Goal: Entertainment & Leisure: Consume media (video, audio)

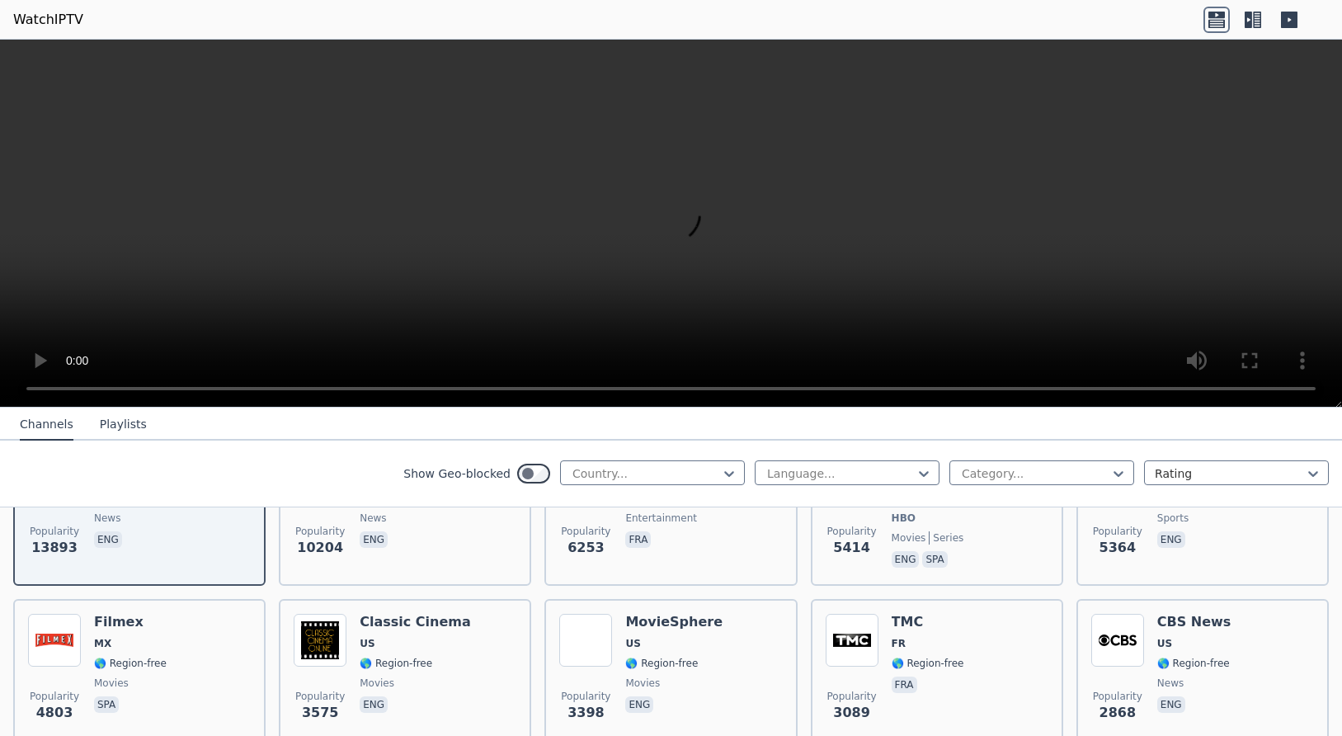
scroll to position [89, 0]
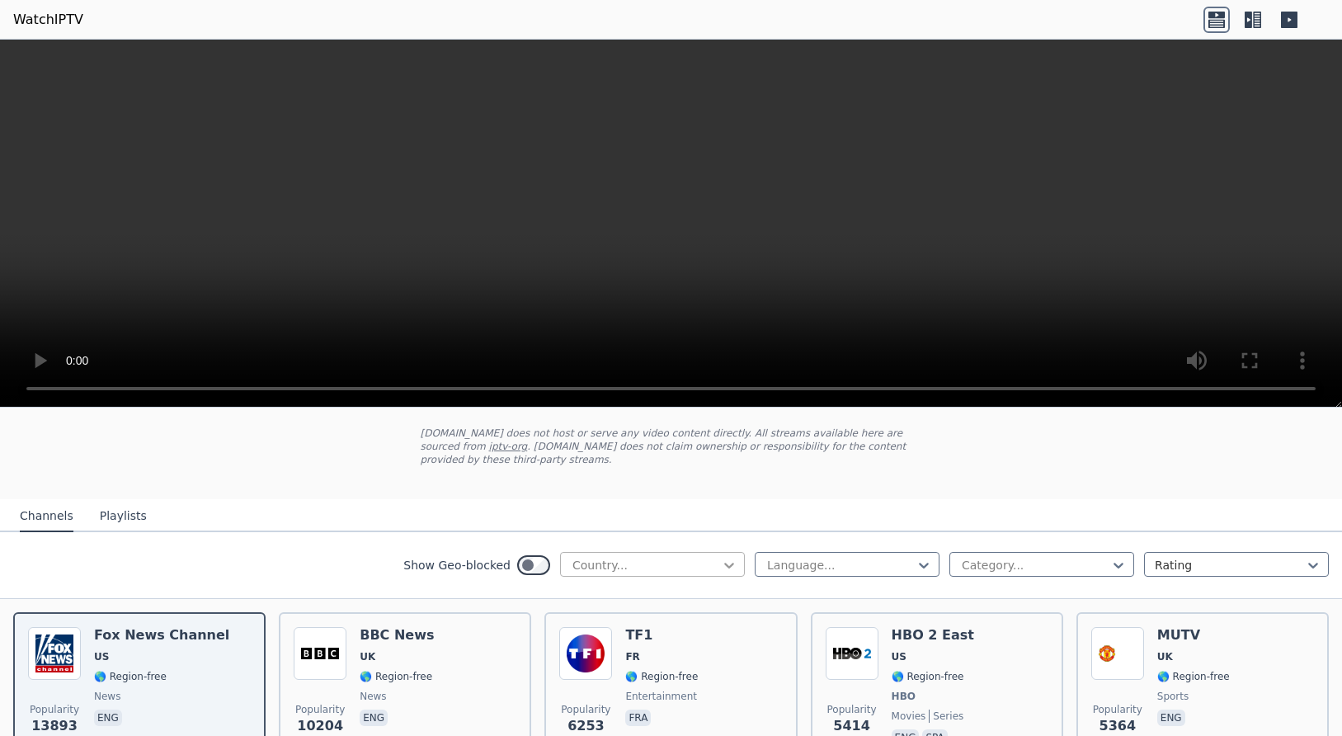
click at [731, 557] on icon at bounding box center [729, 565] width 16 height 16
type input "***"
click at [657, 590] on div "[GEOGRAPHIC_DATA]" at bounding box center [652, 601] width 185 height 30
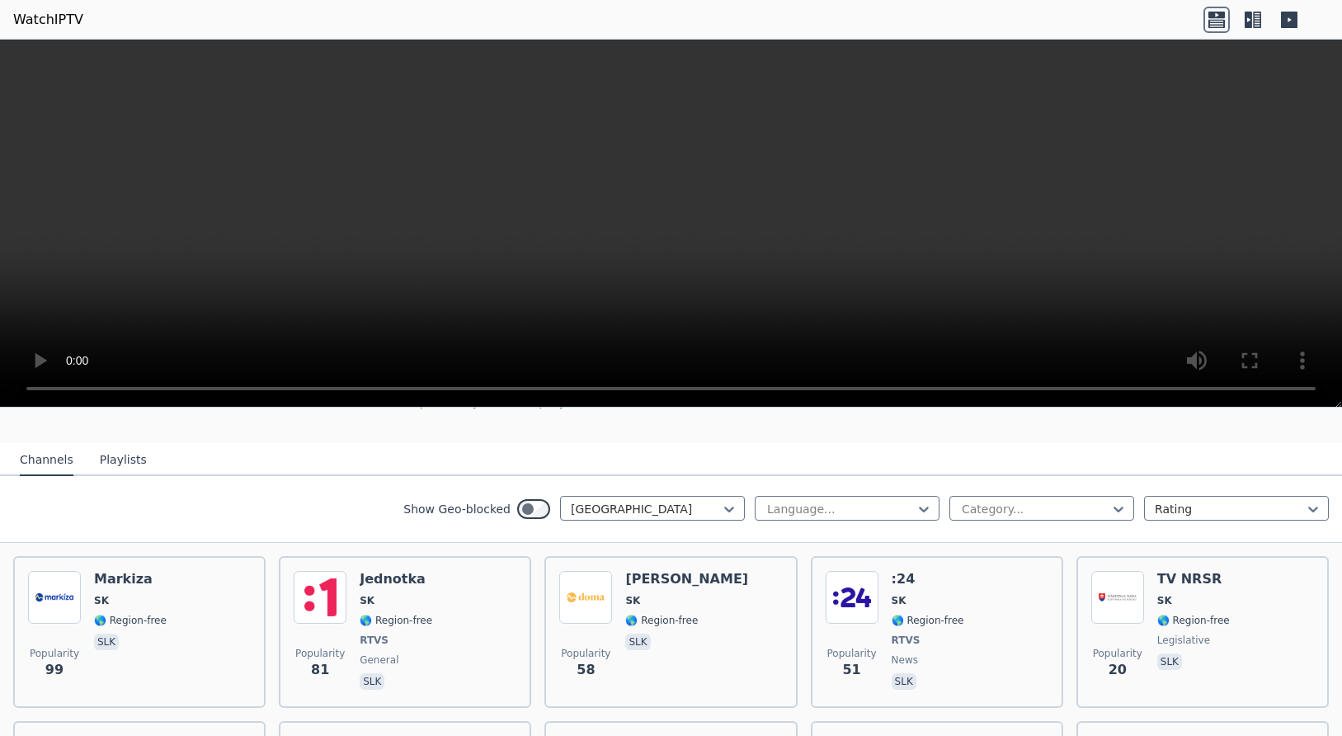
scroll to position [178, 0]
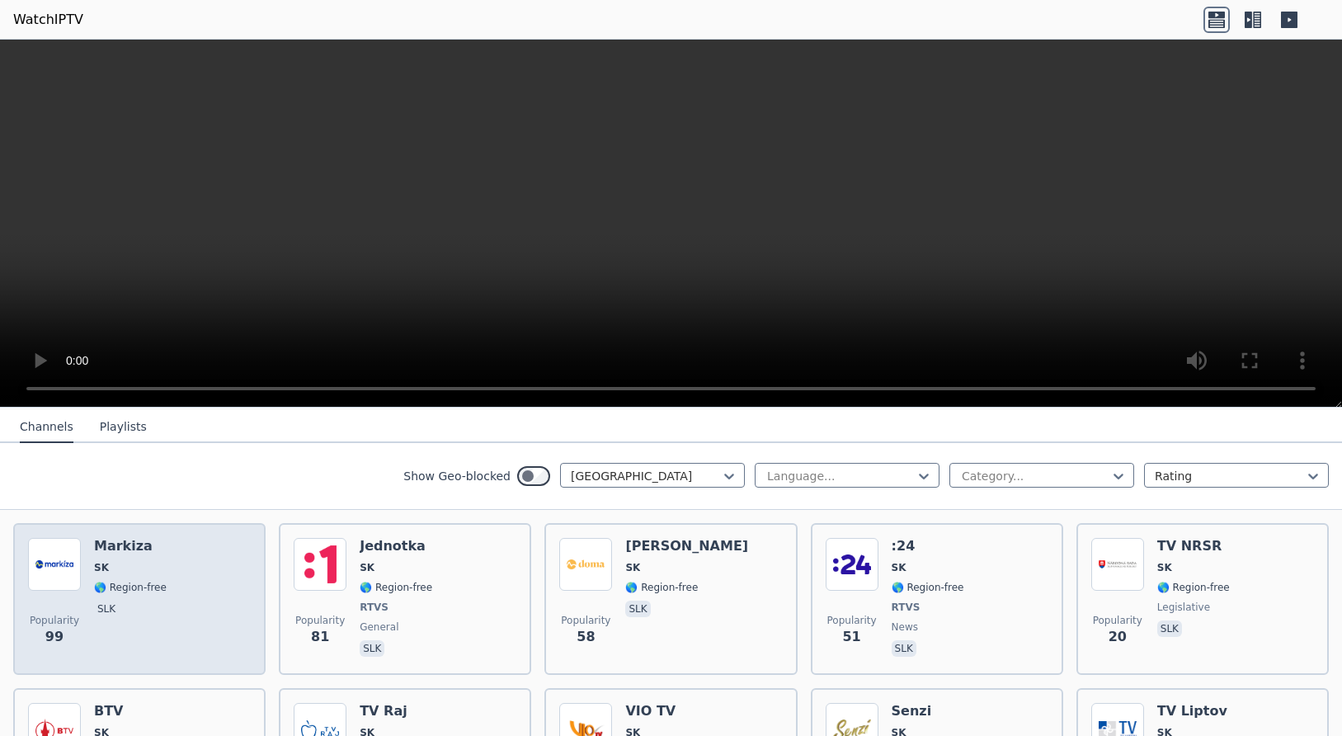
click at [190, 591] on div "Popularity 99 Markiza SK 🌎 Region-free slk" at bounding box center [139, 599] width 223 height 122
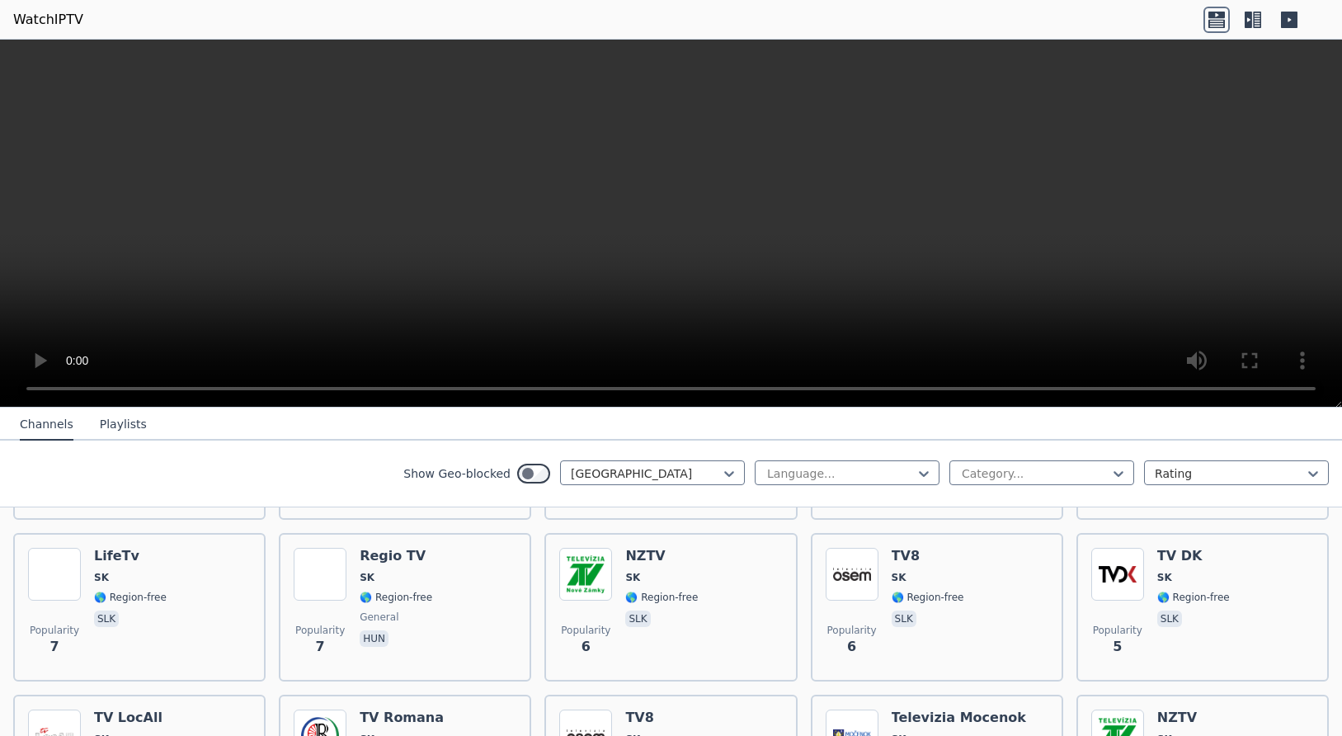
scroll to position [464, 0]
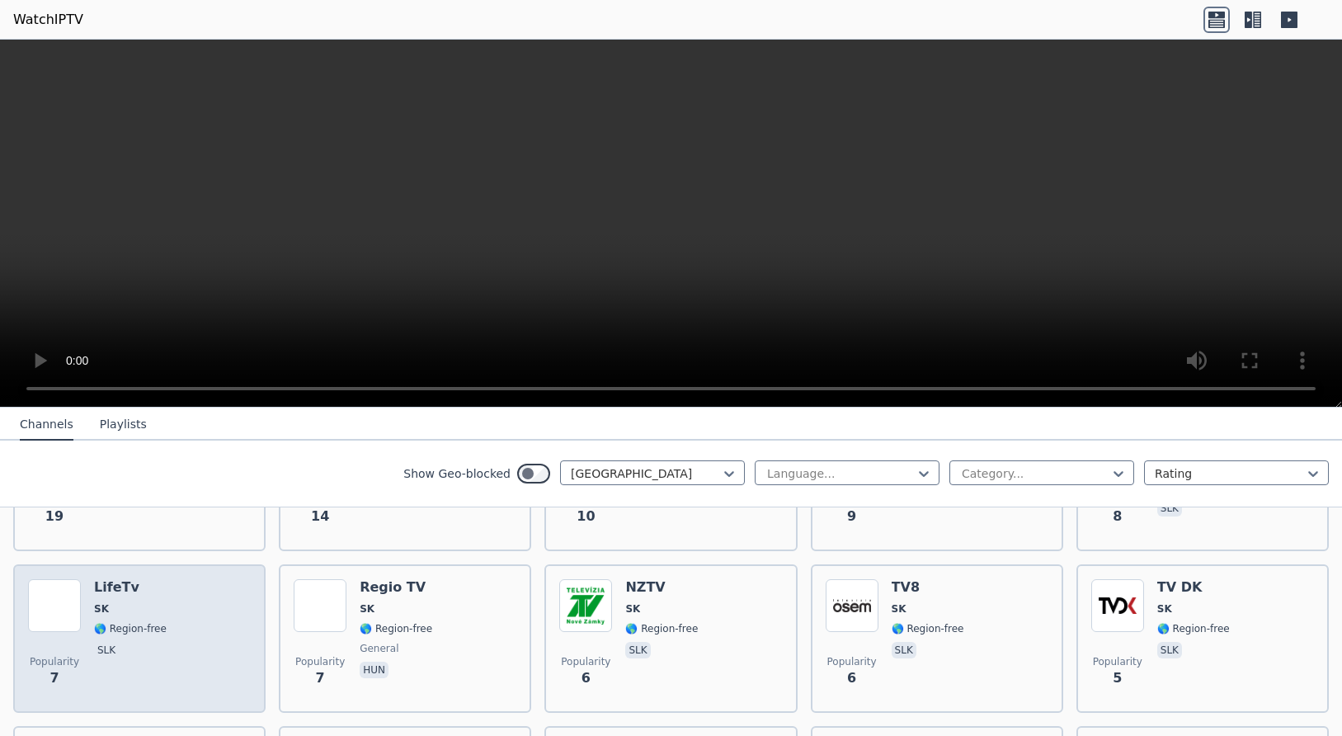
click at [200, 596] on div "Popularity 7 LifeTv SK 🌎 Region-free slk" at bounding box center [139, 638] width 223 height 119
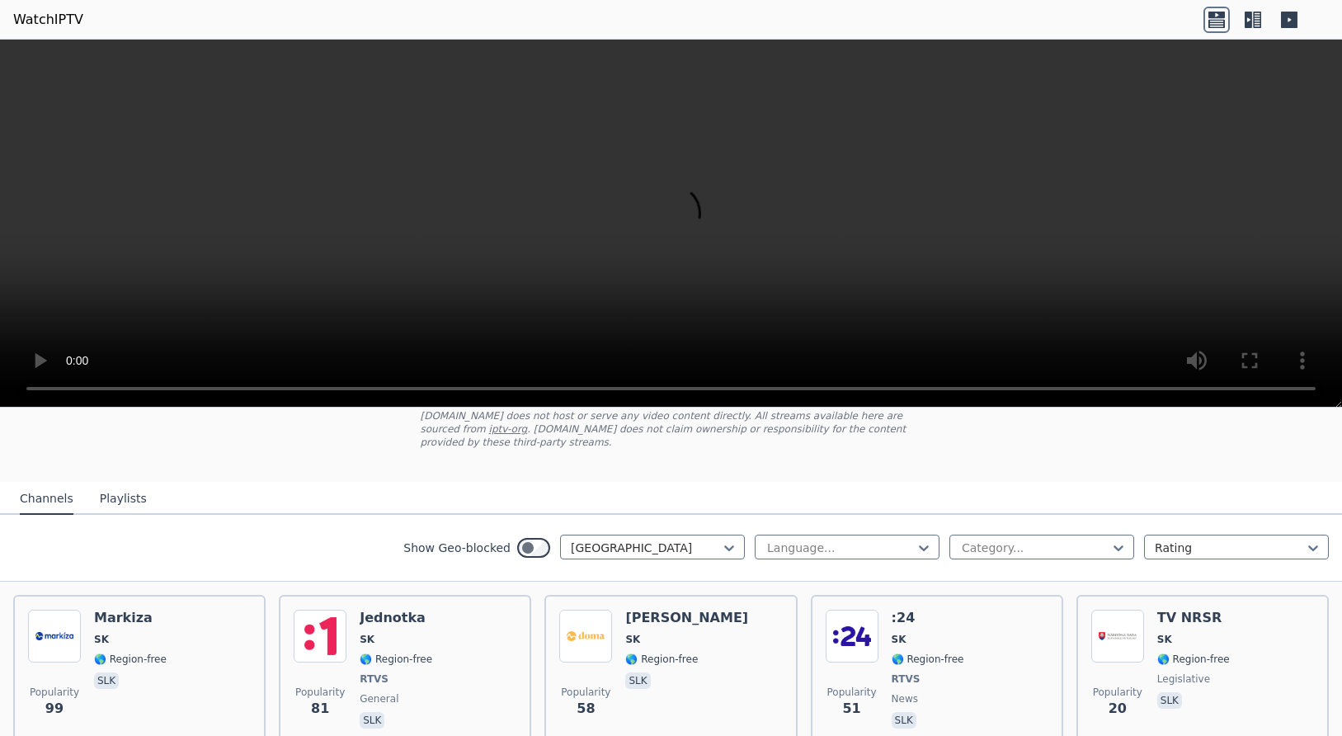
scroll to position [107, 0]
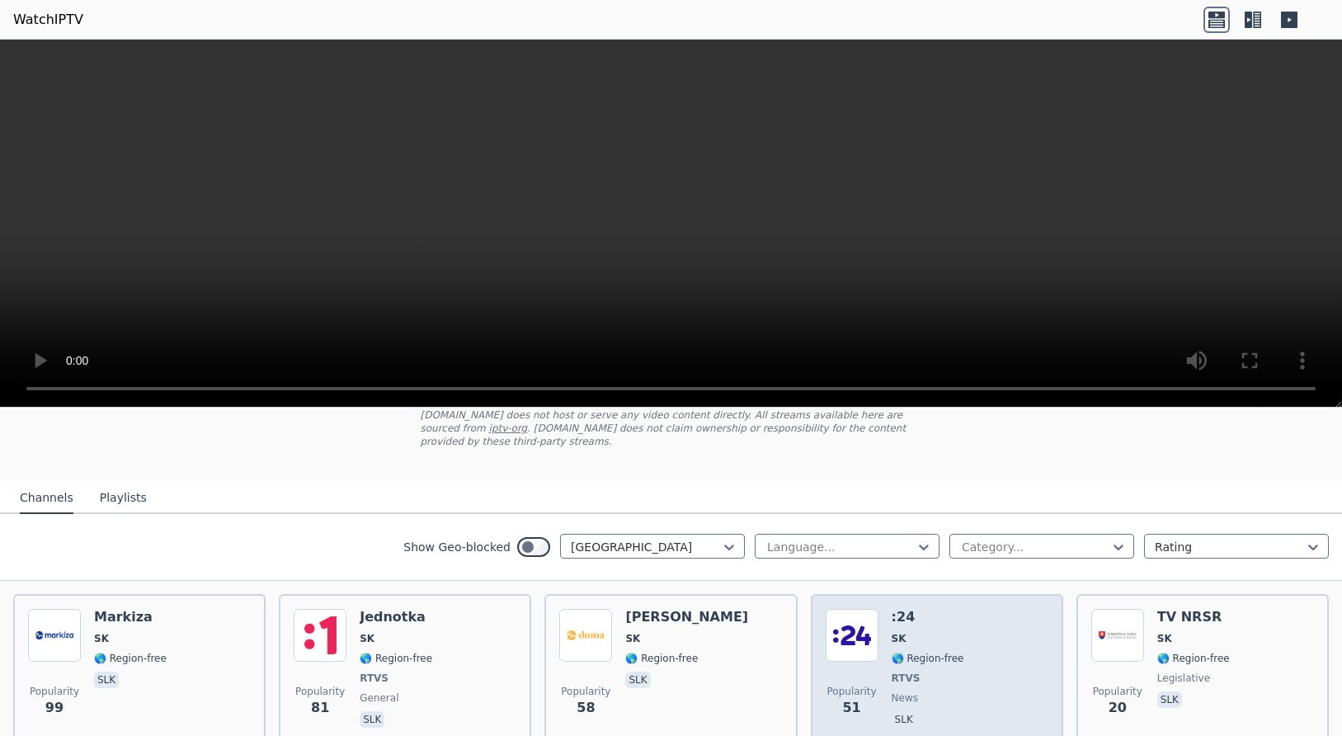
click at [976, 671] on div "Popularity 51 :24 SK 🌎 Region-free RTVS news slk" at bounding box center [937, 670] width 223 height 122
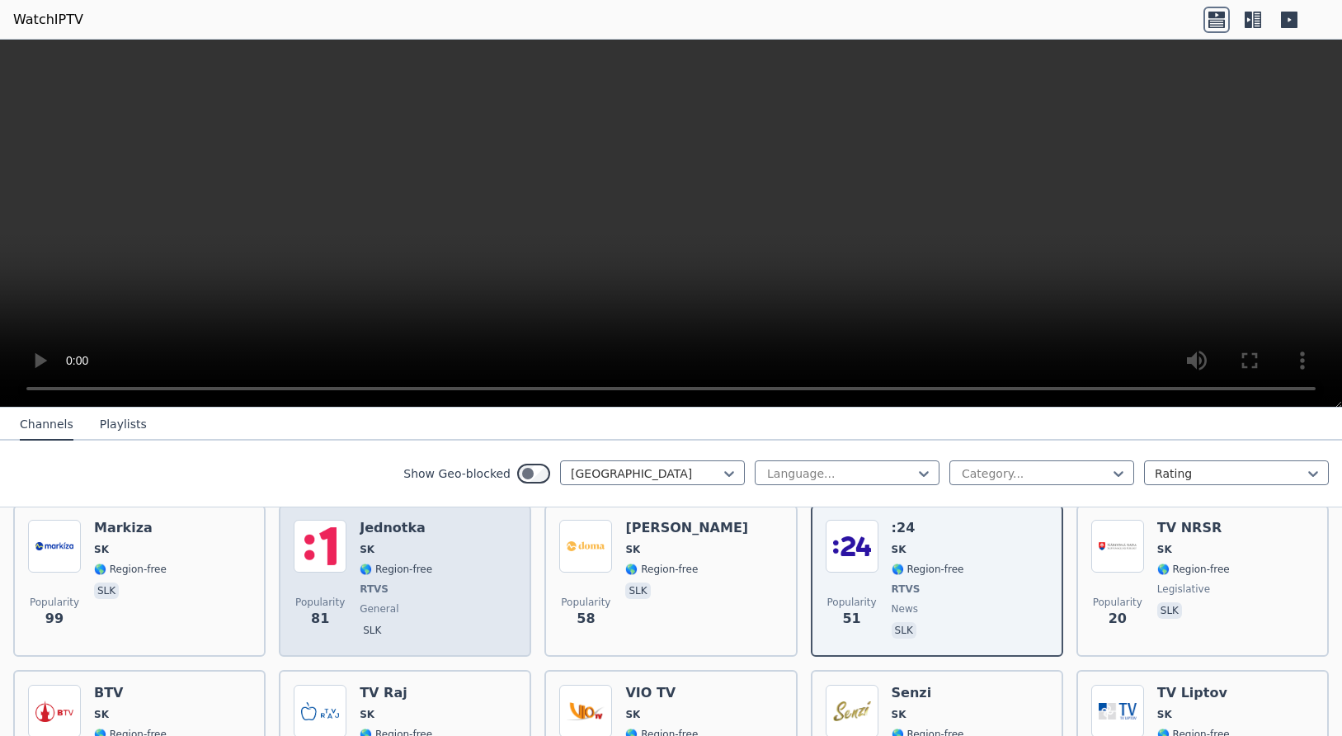
click at [461, 602] on div "Popularity 81 Jednotka SK 🌎 Region-free RTVS general slk" at bounding box center [405, 581] width 223 height 122
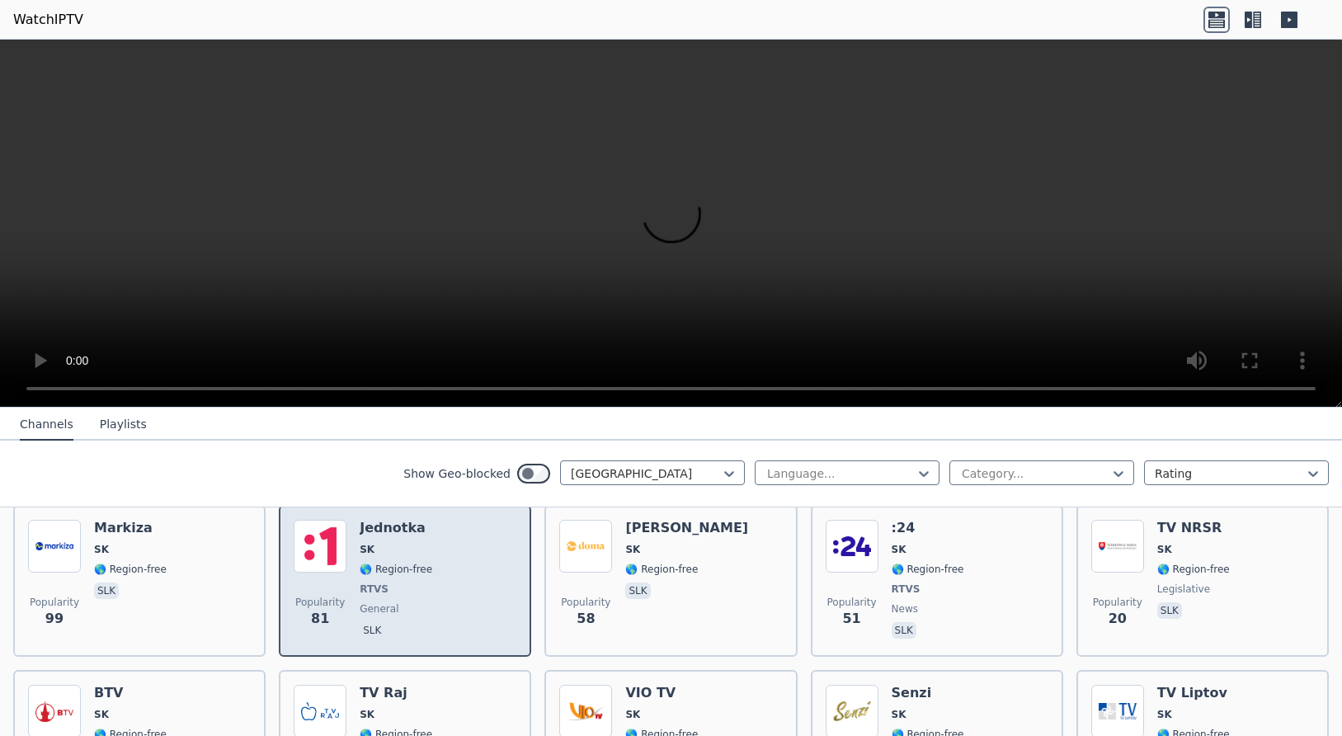
scroll to position [107, 0]
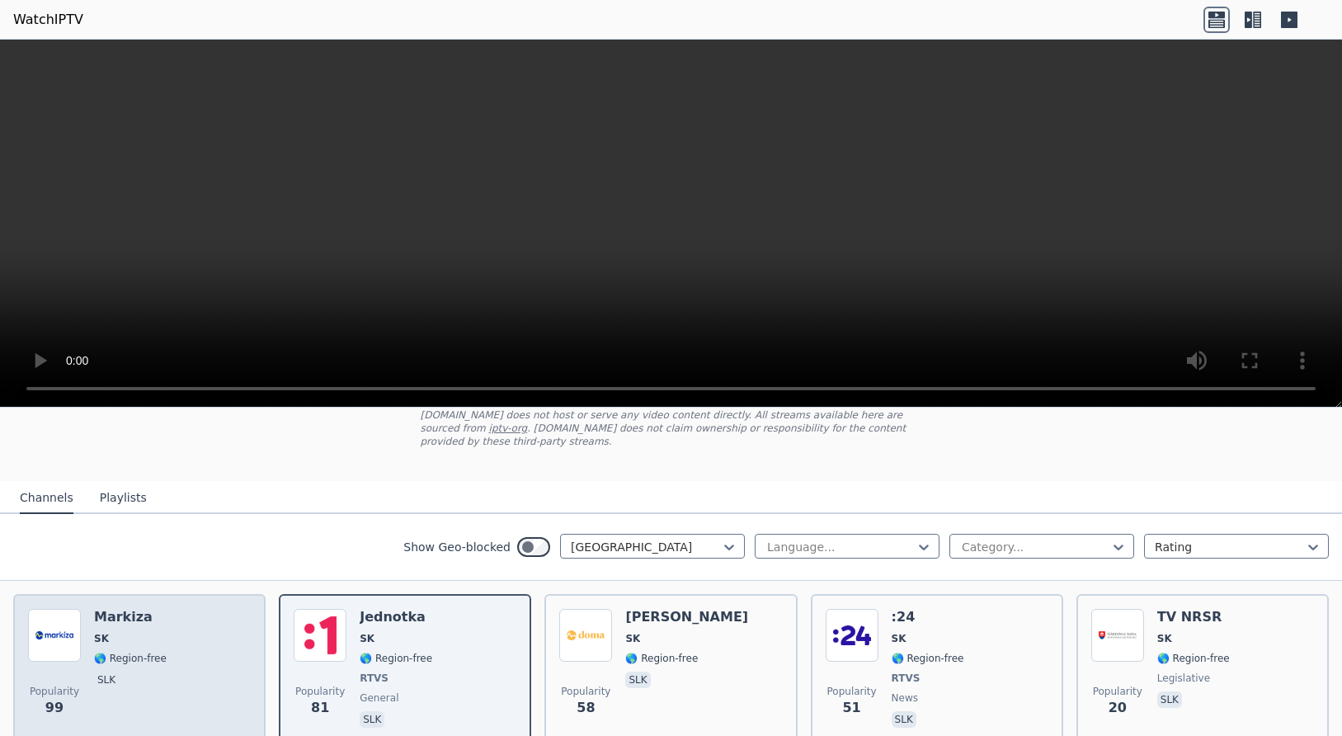
click at [214, 675] on div "Popularity 99 Markiza SK 🌎 Region-free slk" at bounding box center [139, 670] width 223 height 122
